Goal: Task Accomplishment & Management: Use online tool/utility

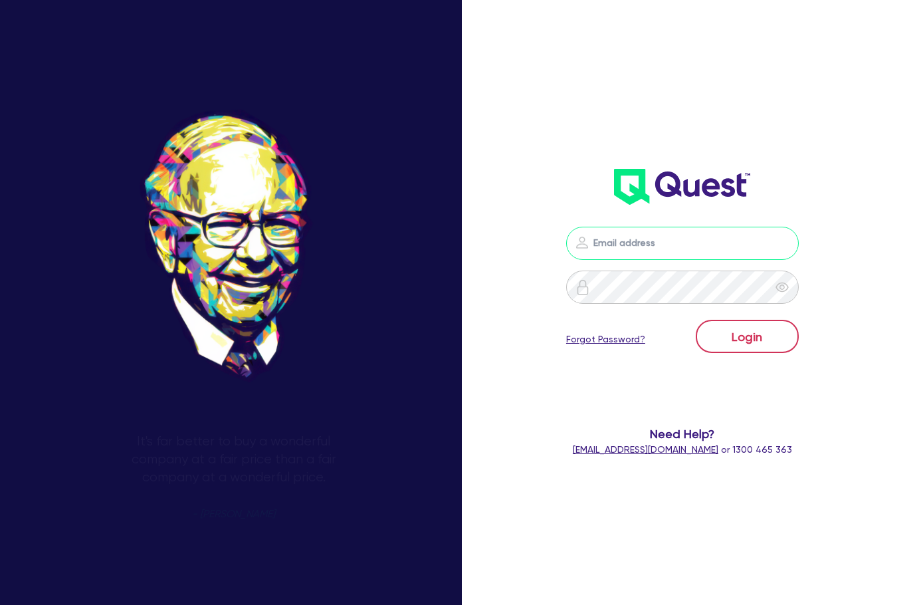
type input "[PERSON_NAME][EMAIL_ADDRESS][DOMAIN_NAME]"
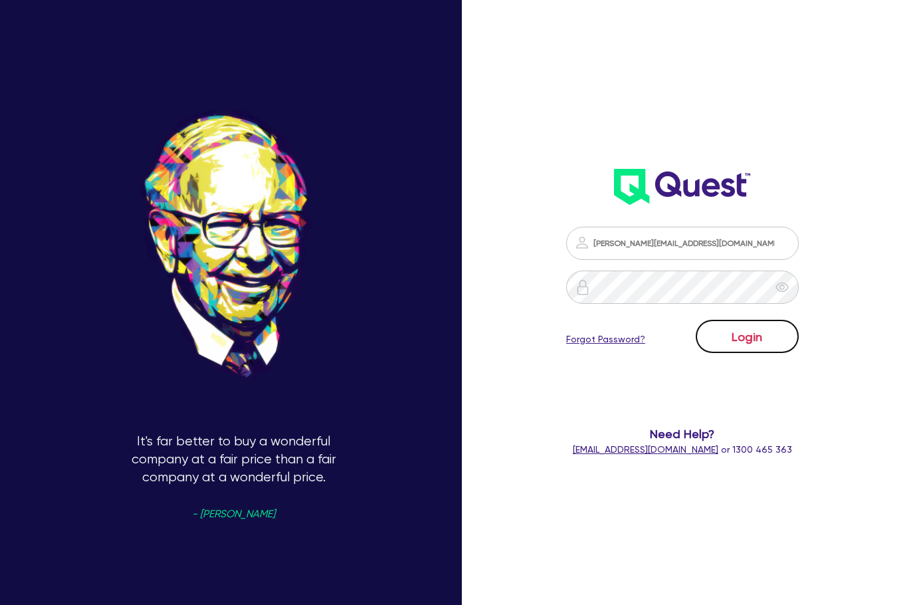
click at [761, 345] on button "Login" at bounding box center [747, 336] width 103 height 33
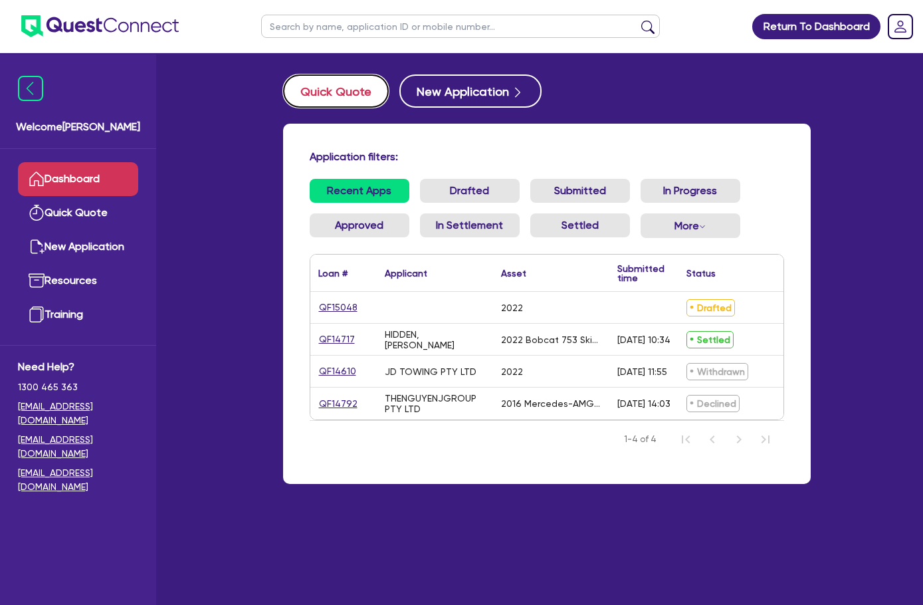
click at [283, 78] on button "Quick Quote" at bounding box center [336, 90] width 106 height 33
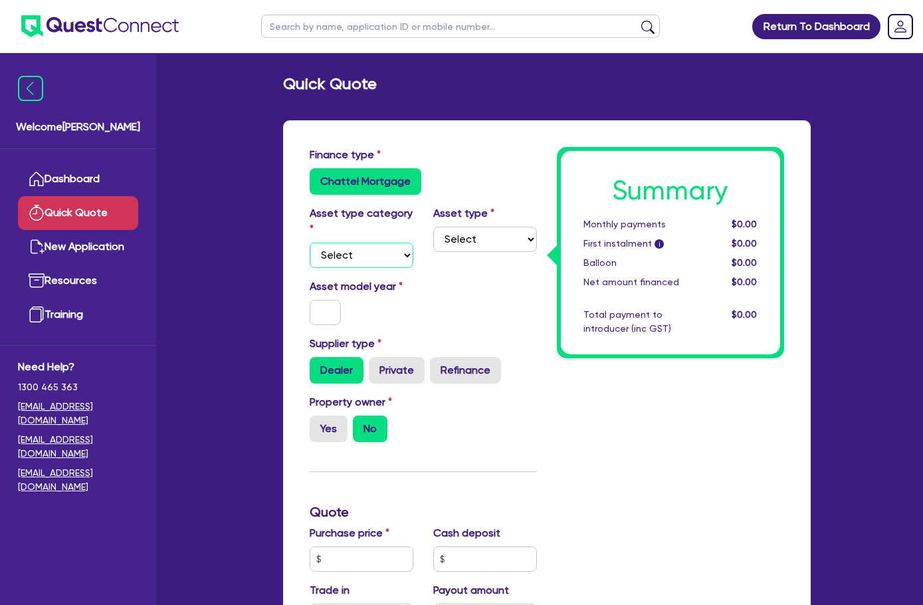
click at [310, 242] on select "Select Cars and light trucks Primary assets Secondary assets Tertiary assets" at bounding box center [362, 254] width 104 height 25
click at [334, 242] on select "Select Cars and light trucks Primary assets Secondary assets Tertiary assets" at bounding box center [362, 254] width 104 height 25
select select "PRIMARY_ASSETS"
click at [310, 242] on select "Select Cars and light trucks Primary assets Secondary assets Tertiary assets" at bounding box center [362, 254] width 104 height 25
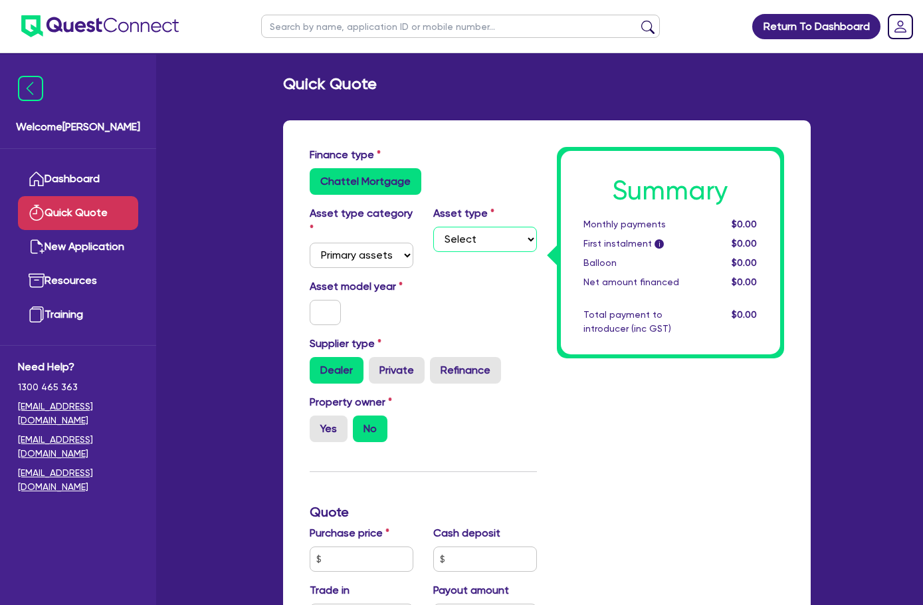
drag, startPoint x: 464, startPoint y: 229, endPoint x: 463, endPoint y: 244, distance: 14.7
click at [464, 229] on select "Select Heavy trucks over 4.5 tonne Trailers Bus and coaches Yellow goods and ex…" at bounding box center [485, 239] width 104 height 25
select select "HEAVY_TRUCKS"
click at [433, 227] on select "Select Heavy trucks over 4.5 tonne Trailers Bus and coaches Yellow goods and ex…" at bounding box center [485, 239] width 104 height 25
click at [310, 300] on input "text" at bounding box center [326, 312] width 32 height 25
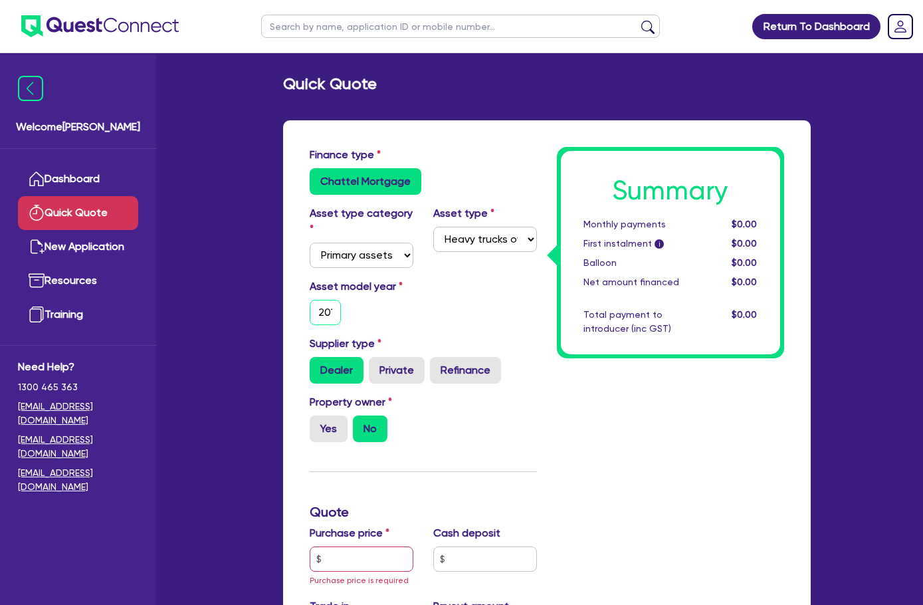
type input "2012"
click at [372, 413] on div "Property owner Yes No" at bounding box center [362, 418] width 124 height 48
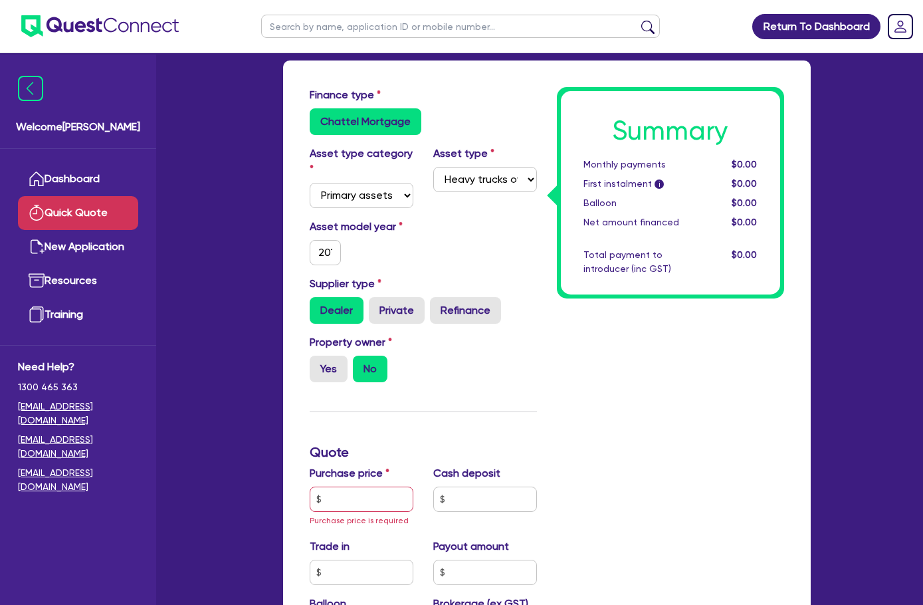
scroll to position [199, 0]
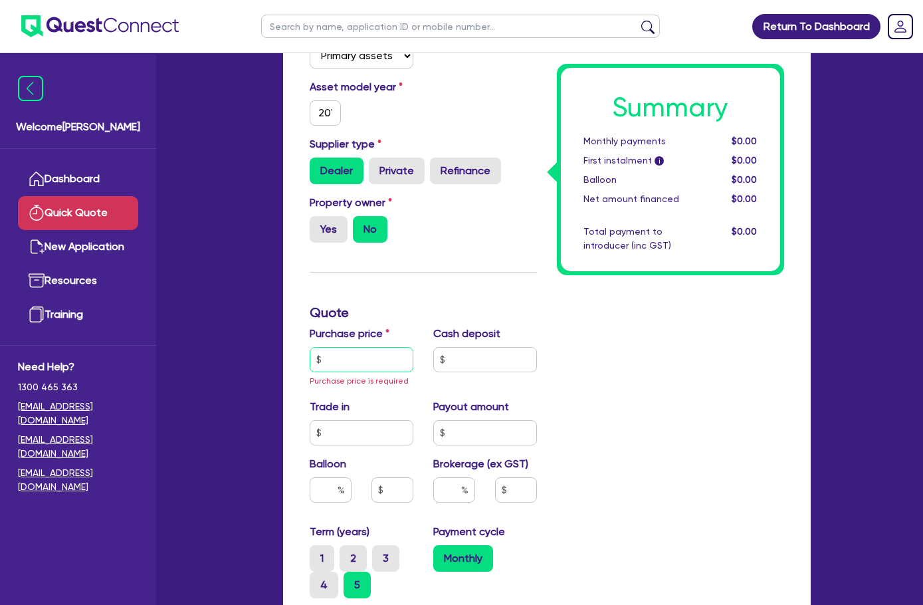
click at [310, 355] on input "text" at bounding box center [362, 359] width 104 height 25
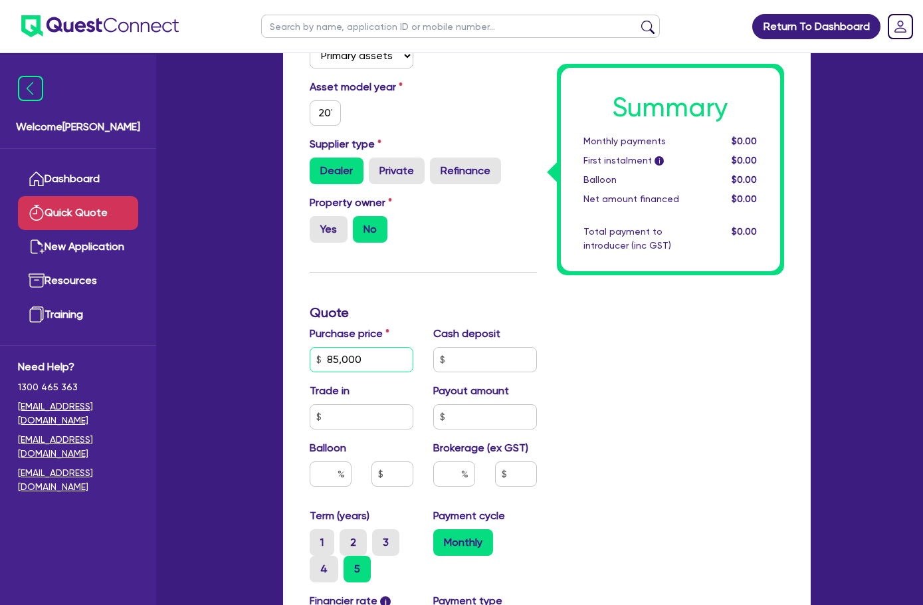
type input "85,000"
type input "0"
click at [623, 451] on div "Summary Monthly payments $0.00 First instalment i $0.00 Balloon $0.00 Net amoun…" at bounding box center [670, 389] width 247 height 882
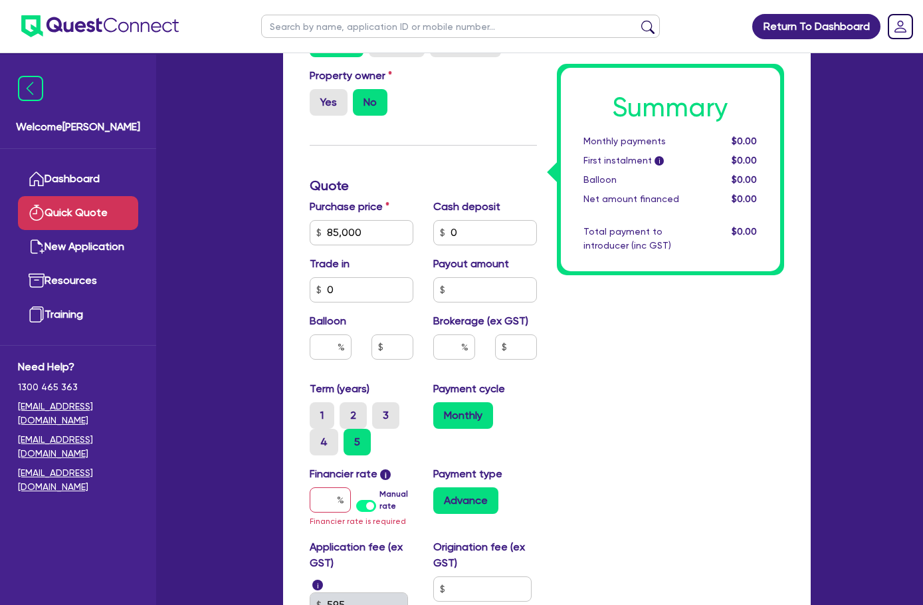
scroll to position [465, 0]
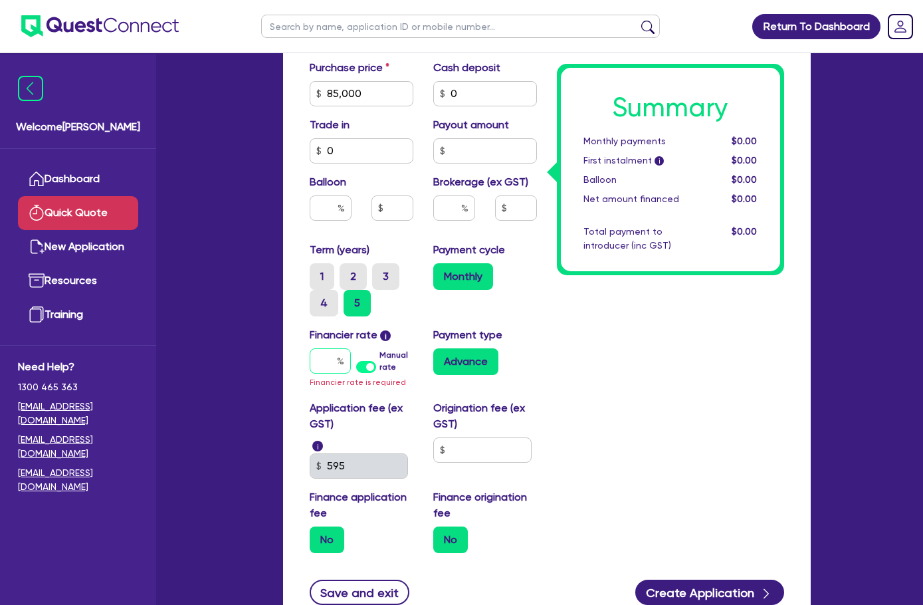
click at [310, 348] on input "text" at bounding box center [330, 360] width 41 height 25
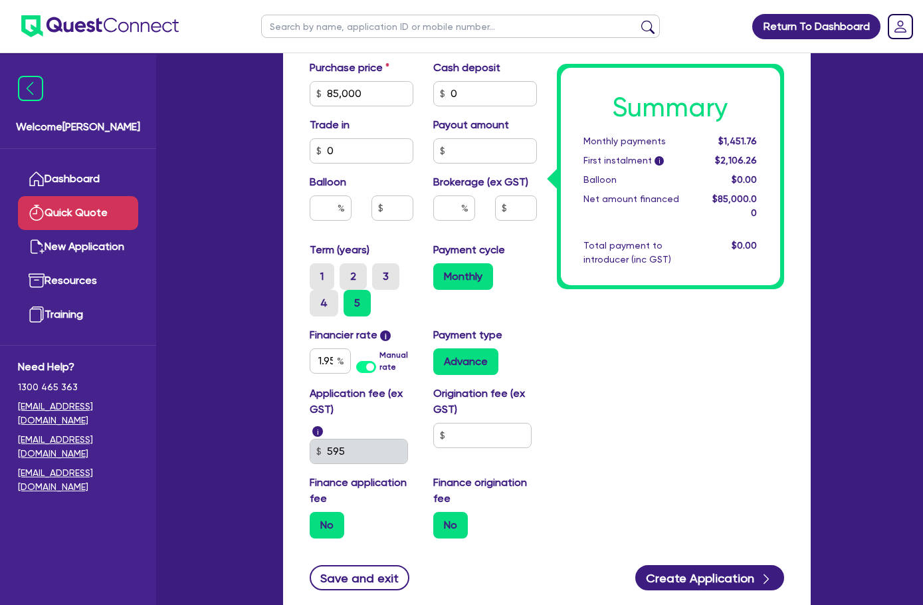
click at [300, 348] on div "Financier rate i 1.95 Manual rate" at bounding box center [362, 351] width 124 height 48
click at [310, 348] on input "1.95" at bounding box center [330, 360] width 41 height 25
type input "17.95"
click at [574, 326] on div "Summary Monthly payments $1,485.59 First instalment i $2,140.09 Balloon $0.00 N…" at bounding box center [670, 115] width 247 height 867
click at [478, 423] on input "text" at bounding box center [482, 435] width 98 height 25
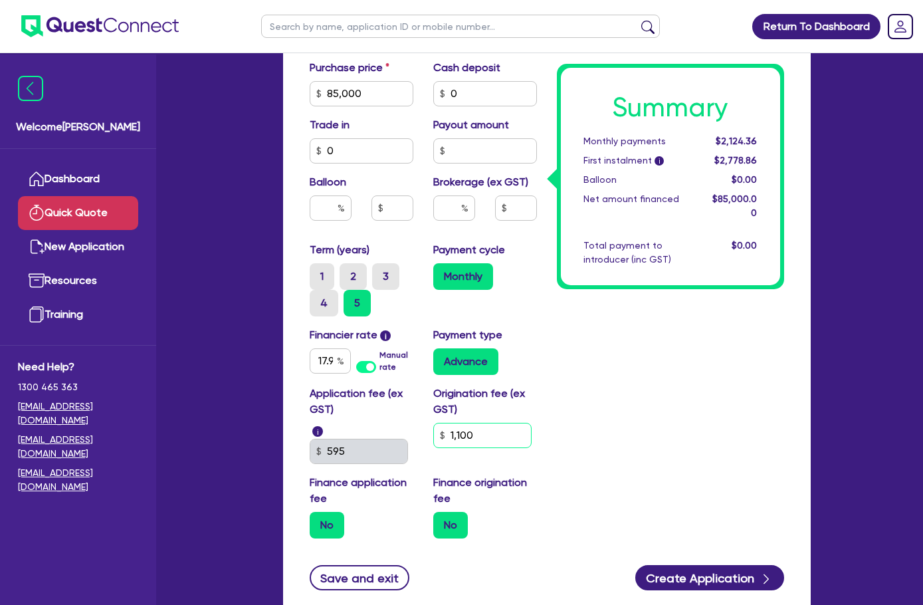
type input "1,100"
click at [579, 413] on div "Summary Monthly payments $2,124.36 First instalment i $2,778.86 Balloon $0.00 N…" at bounding box center [670, 115] width 247 height 867
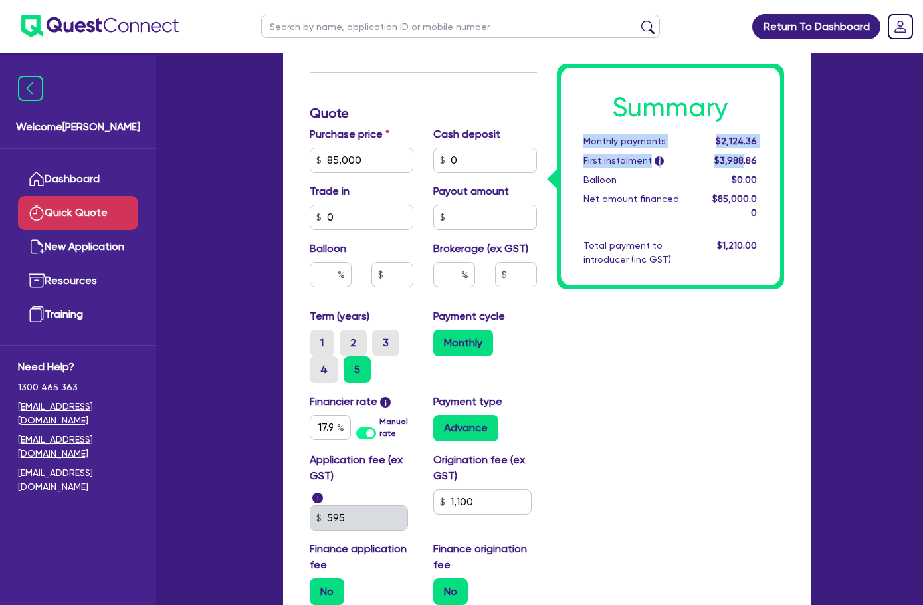
drag, startPoint x: 638, startPoint y: 138, endPoint x: 825, endPoint y: 160, distance: 188.6
click at [780, 160] on div "Summary Monthly payments $2,124.36 First instalment i $3,988.86 Balloon $0.00 N…" at bounding box center [670, 176] width 219 height 217
click at [757, 160] on span "$3,988.86" at bounding box center [735, 160] width 43 height 11
click at [433, 264] on input "text" at bounding box center [454, 274] width 42 height 25
type input "4"
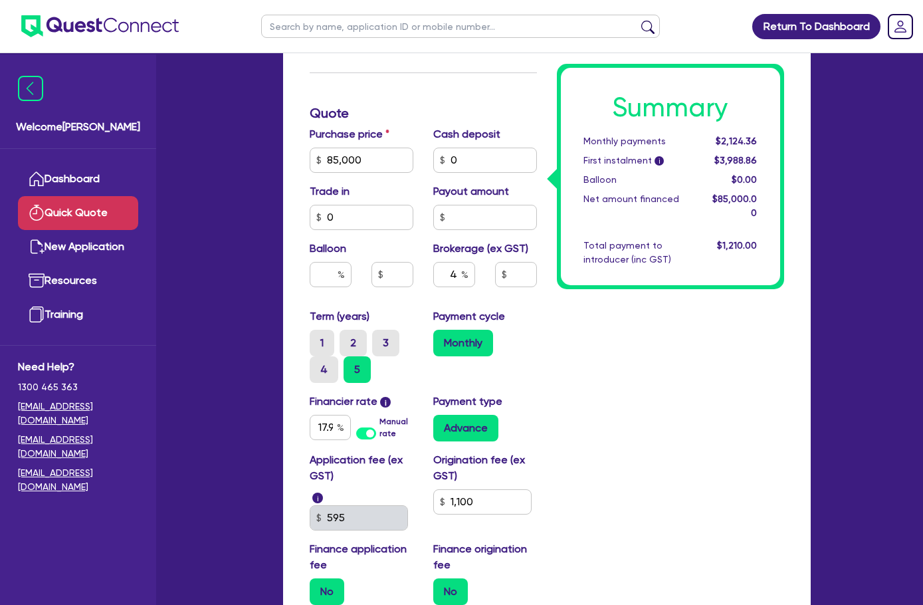
type input "3,400"
click at [660, 333] on div "Summary Monthly payments $2,124.36 First instalment i $3,988.86 Balloon $0.00 N…" at bounding box center [670, 181] width 247 height 867
click at [333, 476] on div "Application fee (ex GST) i 595 Origination fee (ex GST) 1,100 Finance applicati…" at bounding box center [423, 533] width 247 height 163
type input "3,400"
click at [555, 416] on div "Summary Monthly payments $2,217.83 First instalment i $4,082.33 Balloon $0.00 N…" at bounding box center [670, 181] width 247 height 867
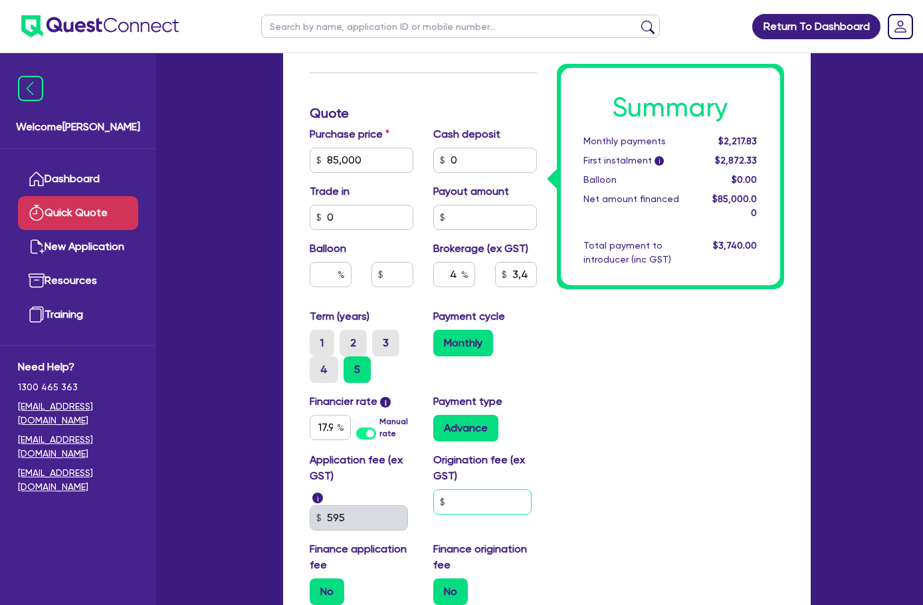
click at [441, 489] on input "text" at bounding box center [482, 501] width 98 height 25
type input "1,100"
click at [441, 489] on input "1,100" at bounding box center [482, 501] width 98 height 25
click at [569, 428] on div "Summary Monthly payments $2,217.83 First instalment i $2,872.33 Balloon $0.00 N…" at bounding box center [670, 181] width 247 height 867
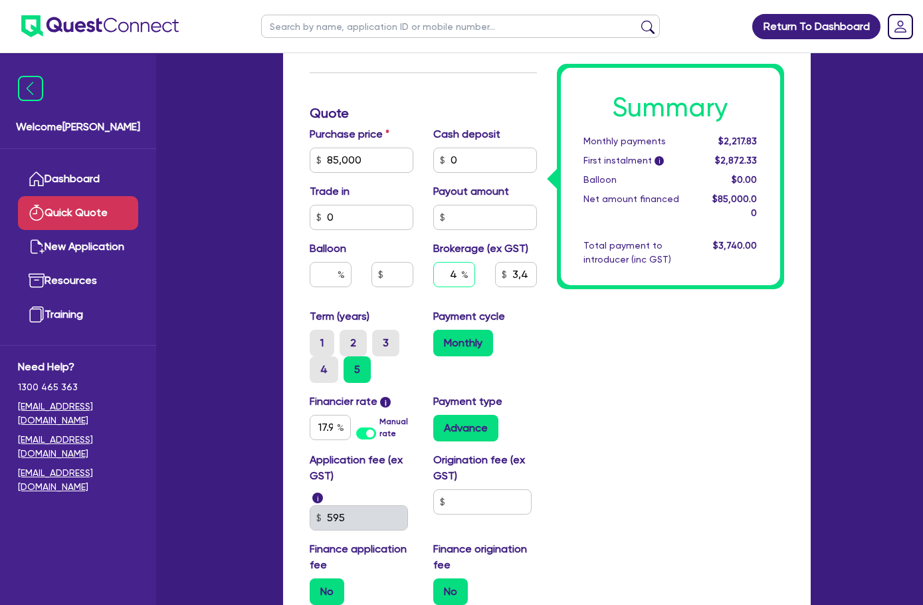
drag, startPoint x: 415, startPoint y: 246, endPoint x: 464, endPoint y: 252, distance: 50.2
click at [464, 262] on div "4 3,400" at bounding box center [485, 280] width 124 height 36
type input "1"
type input "3,400"
type input "1"
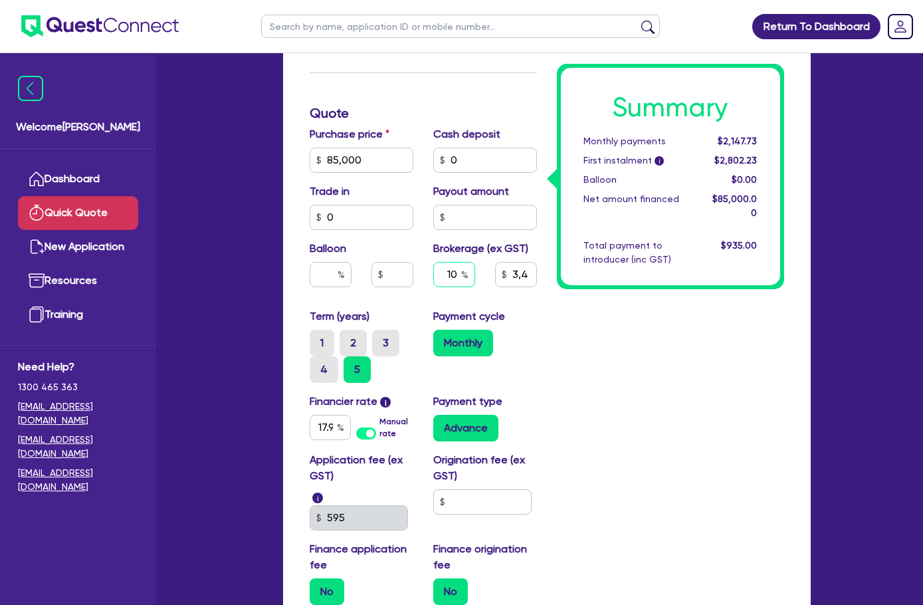
type input "850"
click at [539, 334] on div "Payment cycle Monthly" at bounding box center [485, 345] width 124 height 74
click at [438, 262] on input "1" at bounding box center [454, 274] width 42 height 25
type input "10"
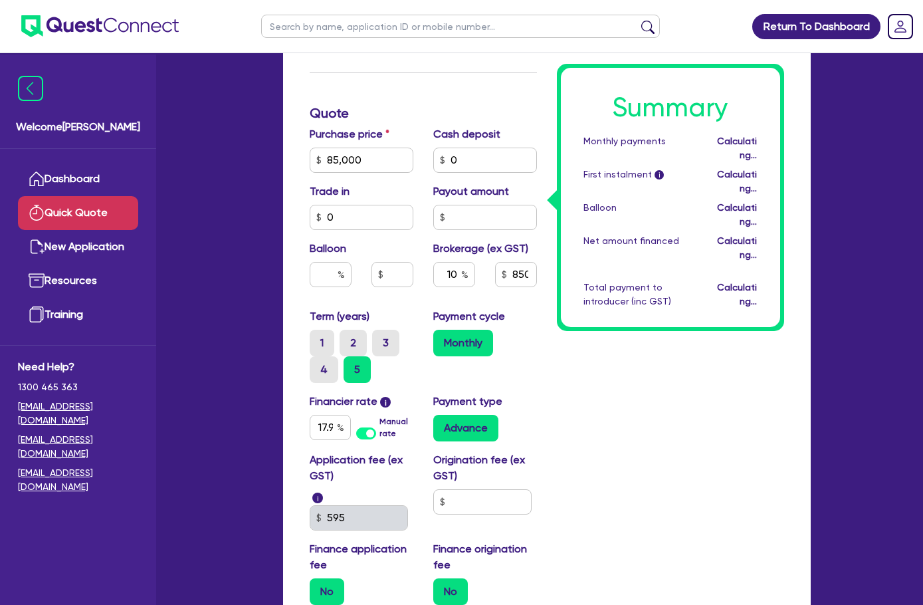
type input "8,500"
click at [523, 336] on div "Monthly" at bounding box center [485, 343] width 104 height 27
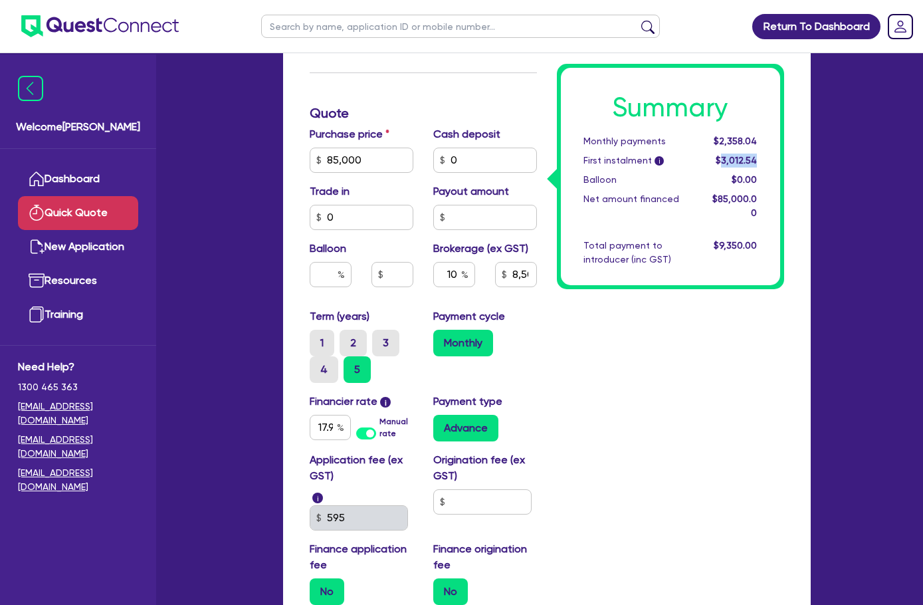
drag, startPoint x: 805, startPoint y: 162, endPoint x: 850, endPoint y: 157, distance: 46.1
click at [780, 157] on div "Summary Monthly payments $2,358.04 First instalment i $3,012.54 Balloon $0.00 N…" at bounding box center [670, 176] width 219 height 217
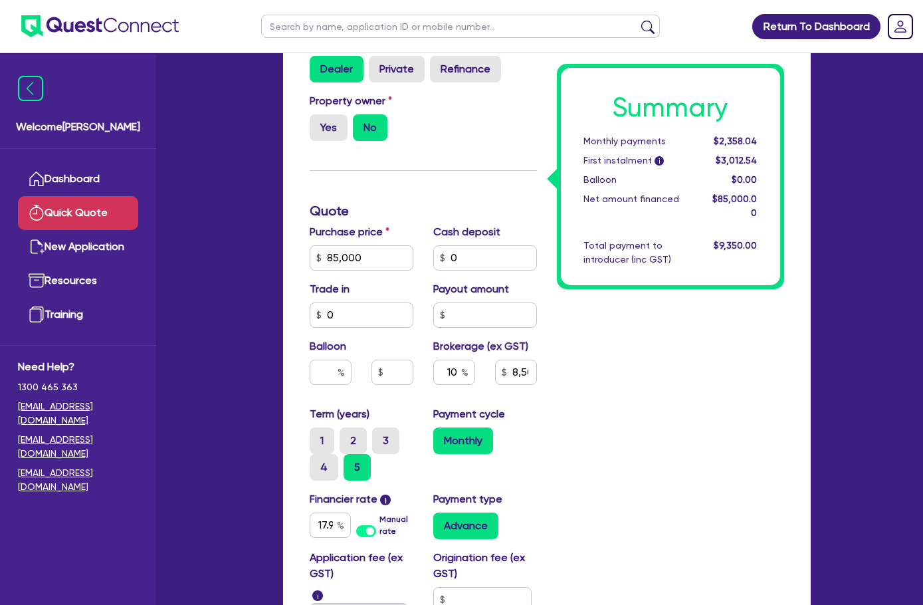
scroll to position [29, 0]
